Goal: Find contact information: Find contact information

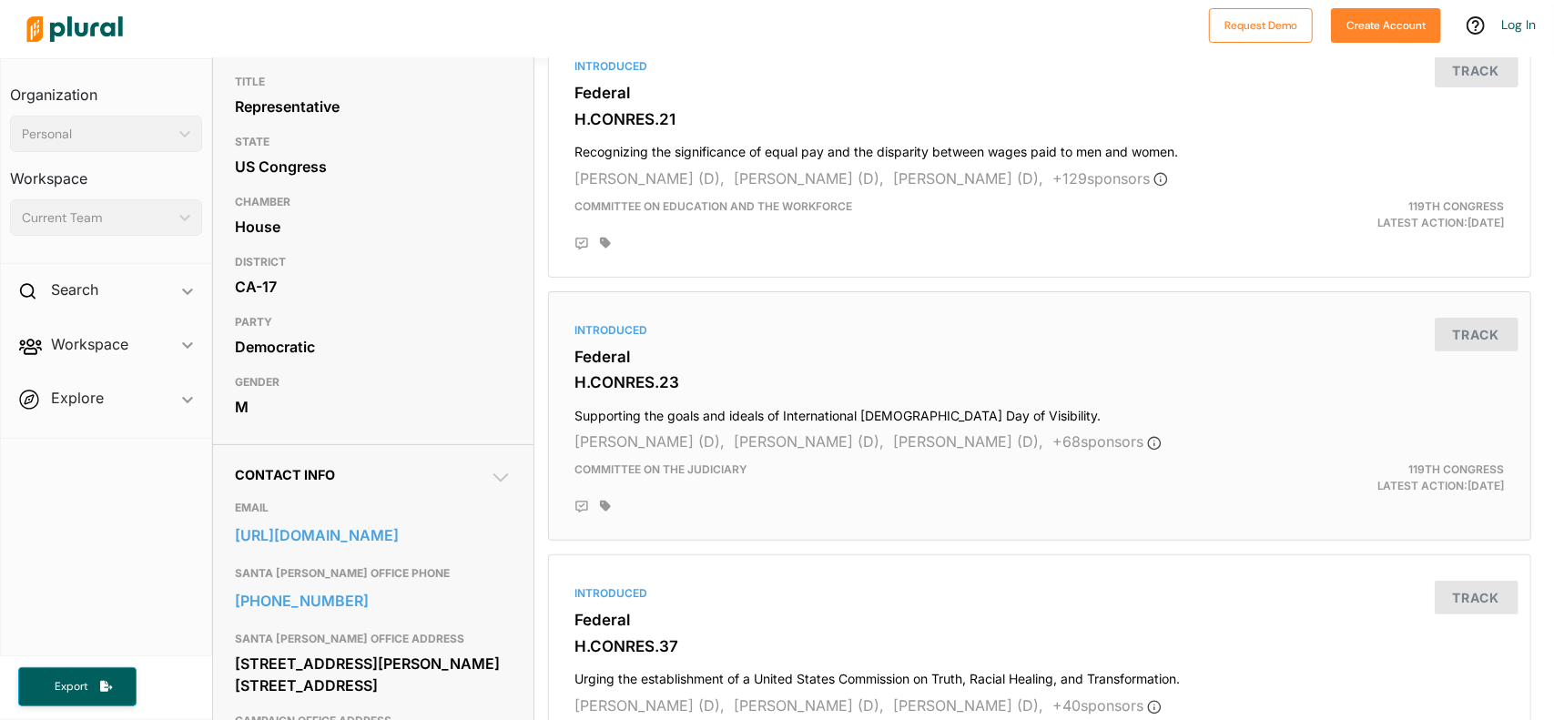
scroll to position [273, 0]
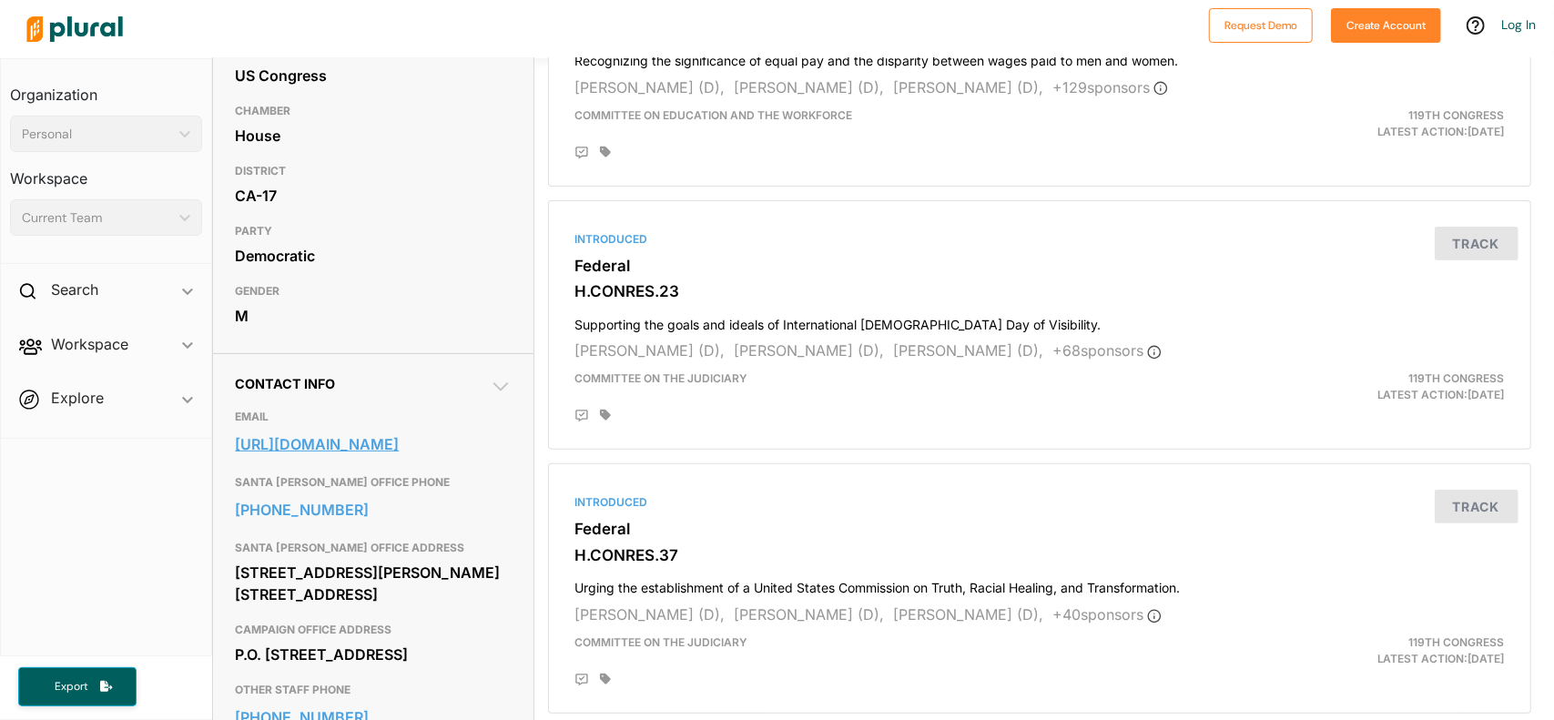
drag, startPoint x: 515, startPoint y: 484, endPoint x: 504, endPoint y: 485, distance: 11.0
click at [504, 485] on div "Contact Info EMAIL https://khanna.house.gov/contact/email SANTA CLARA OFFICE PH…" at bounding box center [372, 690] width 319 height 675
click at [392, 458] on link "[URL][DOMAIN_NAME]" at bounding box center [373, 444] width 276 height 27
click at [283, 458] on link "[URL][DOMAIN_NAME]" at bounding box center [373, 444] width 276 height 27
